Goal: Navigation & Orientation: Understand site structure

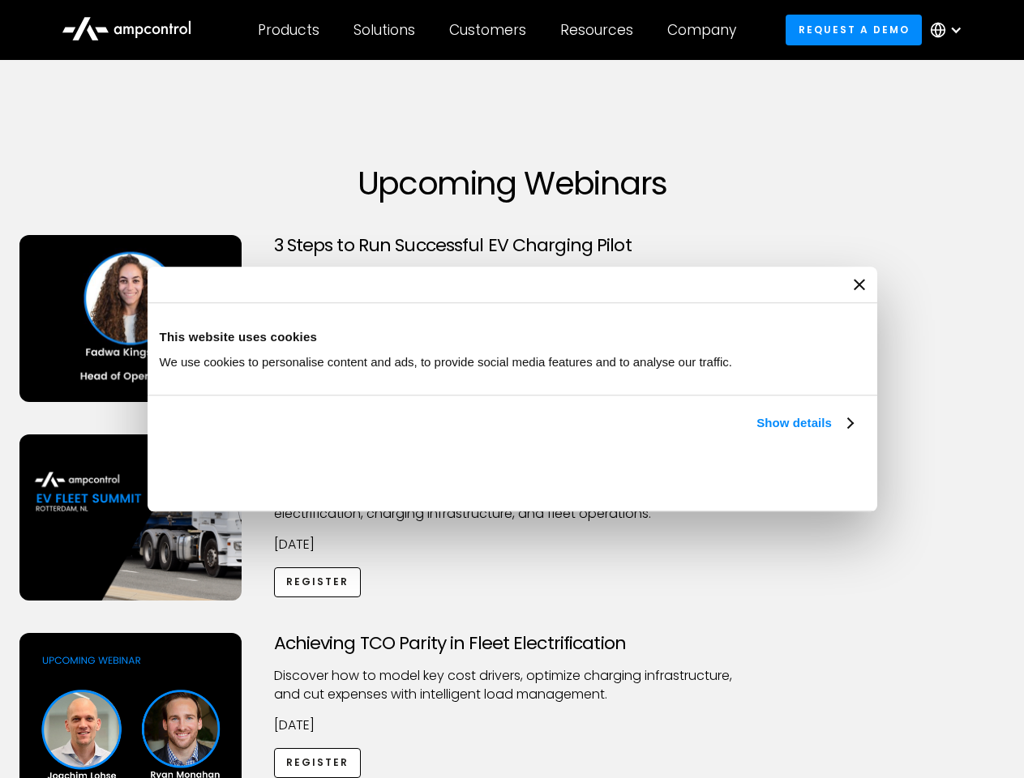
click at [756, 433] on link "Show details" at bounding box center [804, 422] width 96 height 19
click at [0, 0] on div "Necessary cookies help make a website usable by enabling basic functions like p…" at bounding box center [0, 0] width 0 height 0
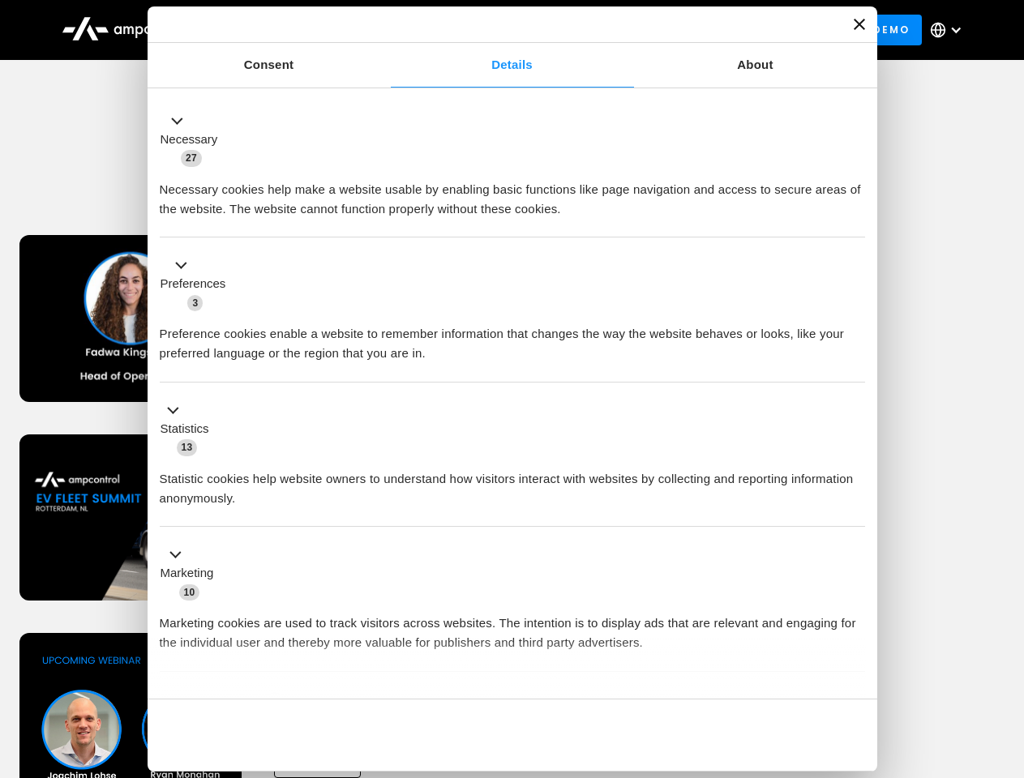
click at [1006, 653] on div "Achieving TCO Parity in Fleet Electrification Discover how to model key cost dr…" at bounding box center [512, 760] width 1018 height 255
click at [499, 30] on div "Customers" at bounding box center [487, 30] width 77 height 18
click at [288, 30] on div "Products" at bounding box center [289, 30] width 62 height 18
click at [385, 30] on div "Solutions" at bounding box center [384, 30] width 62 height 18
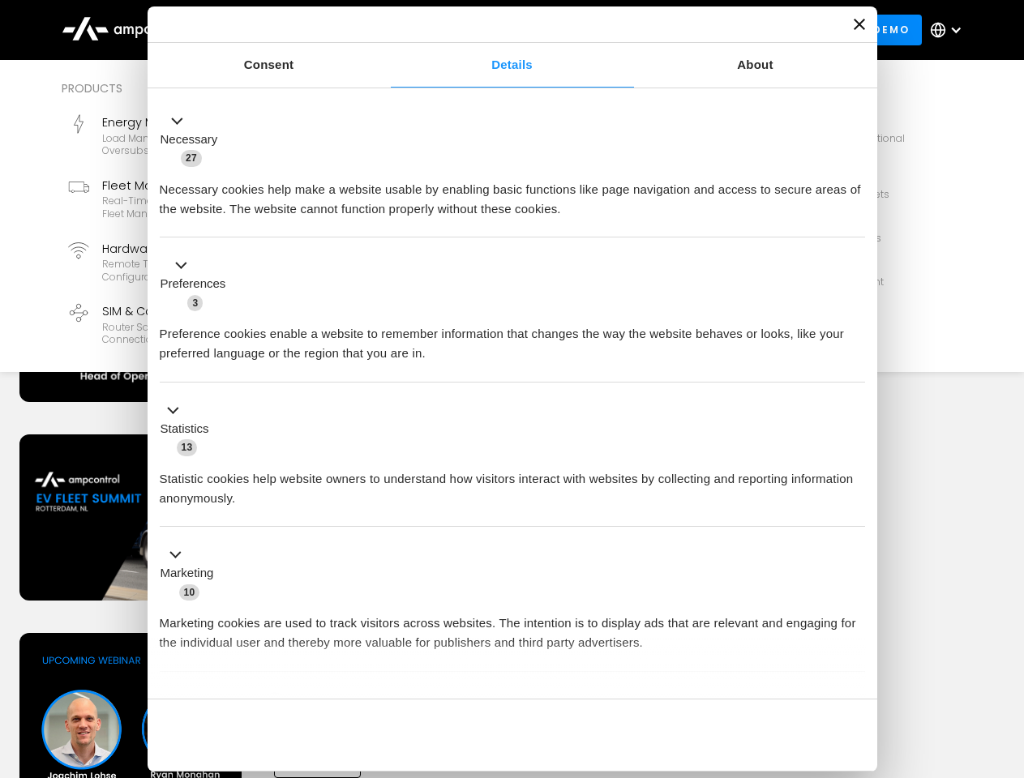
click at [490, 30] on div "Customers" at bounding box center [487, 30] width 77 height 18
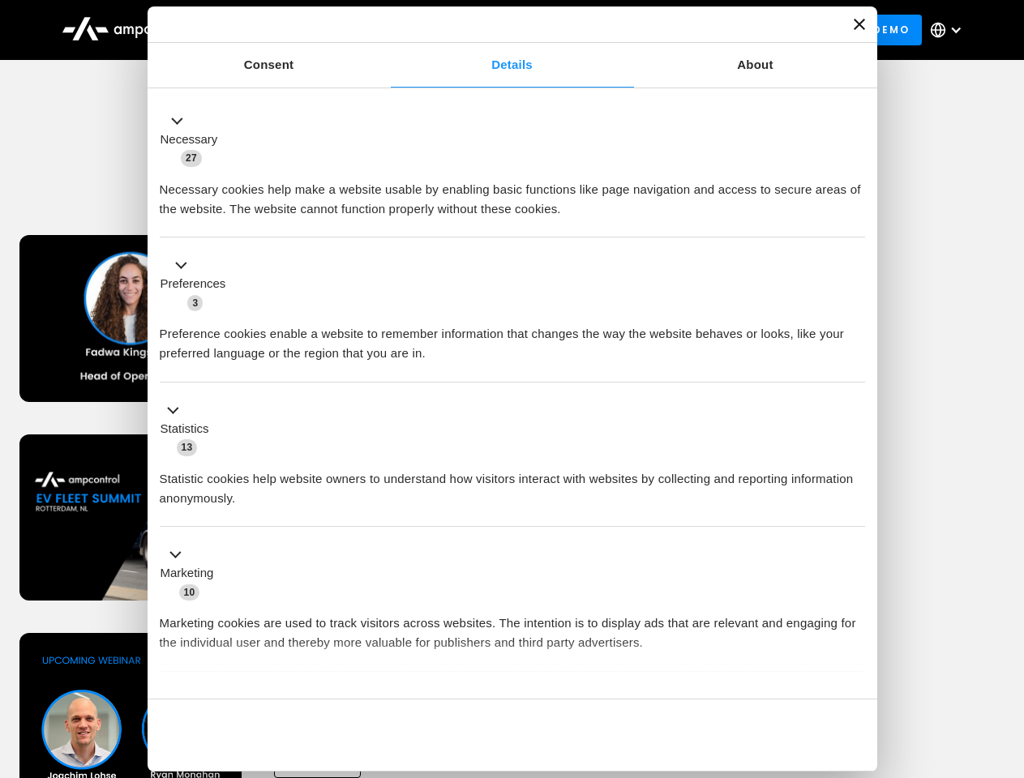
click at [600, 30] on div "Resources" at bounding box center [596, 30] width 73 height 18
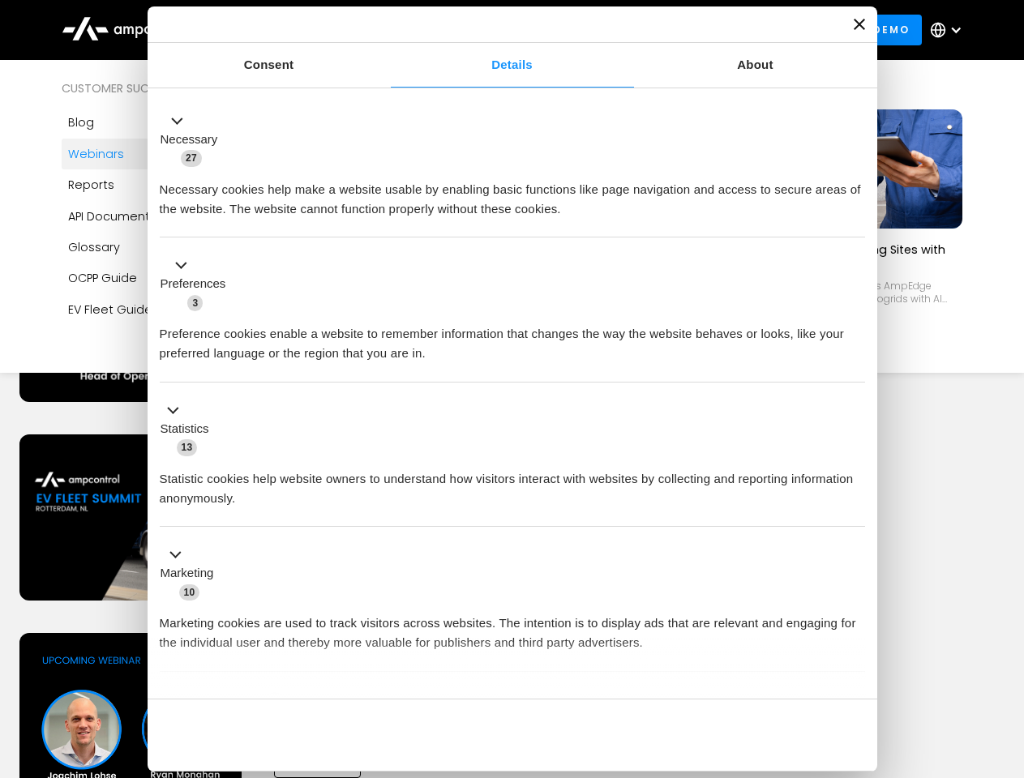
click at [707, 30] on div "Company" at bounding box center [701, 30] width 69 height 18
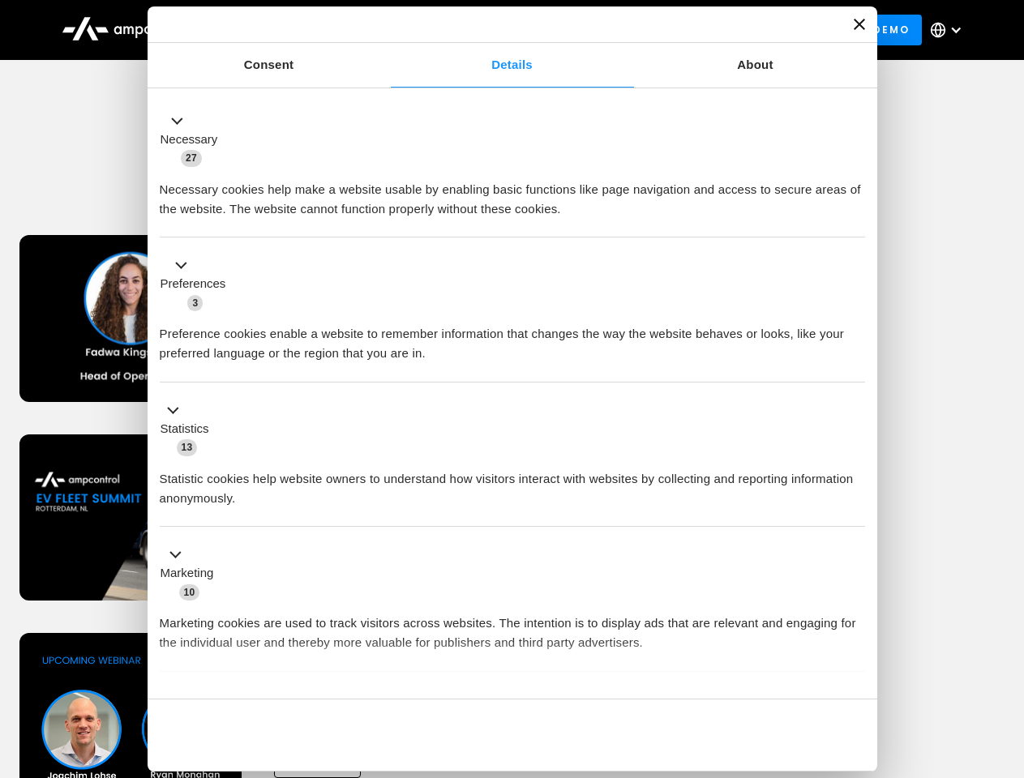
click at [950, 30] on div at bounding box center [955, 30] width 13 height 13
